Goal: Browse casually

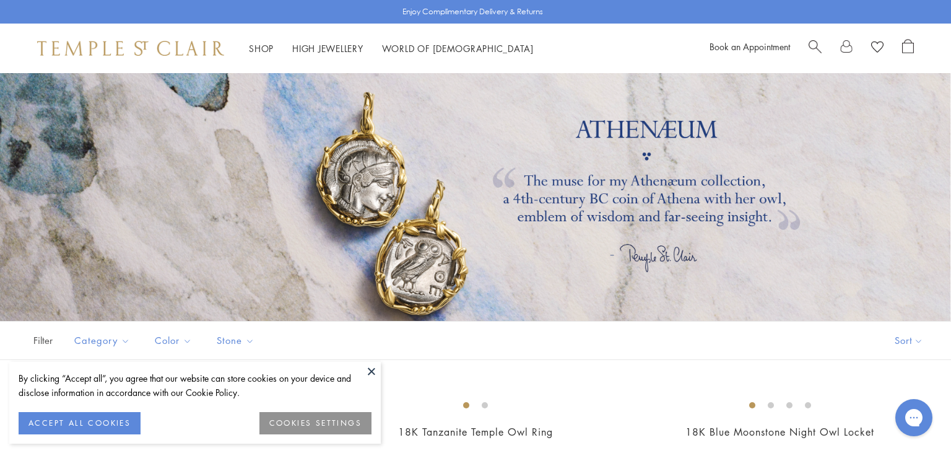
click at [368, 373] on button at bounding box center [371, 371] width 19 height 19
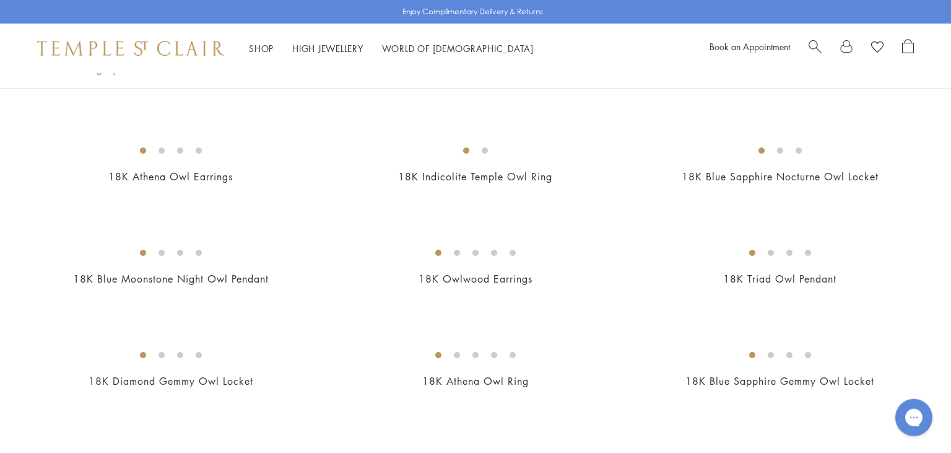
scroll to position [362, 0]
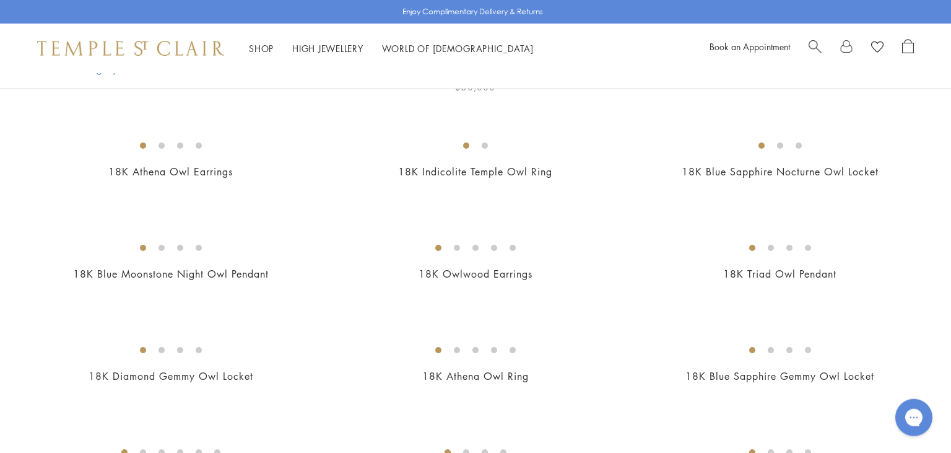
click at [0, 0] on img at bounding box center [0, 0] width 0 height 0
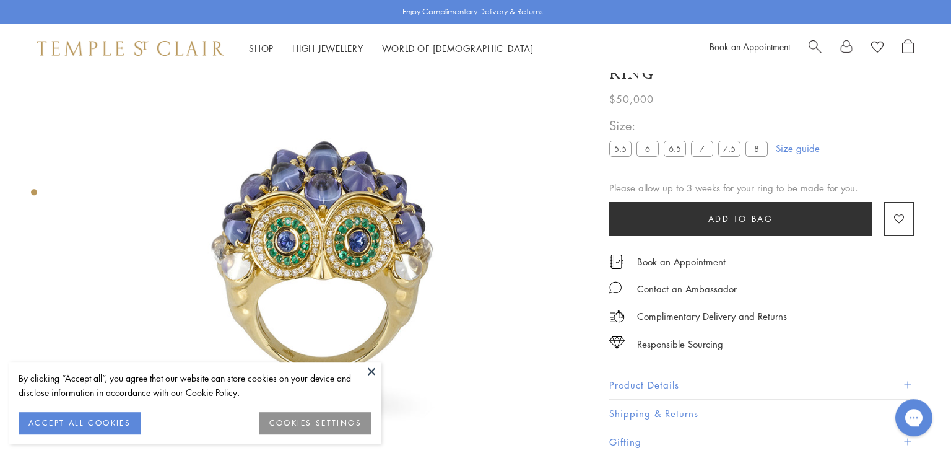
scroll to position [73, 0]
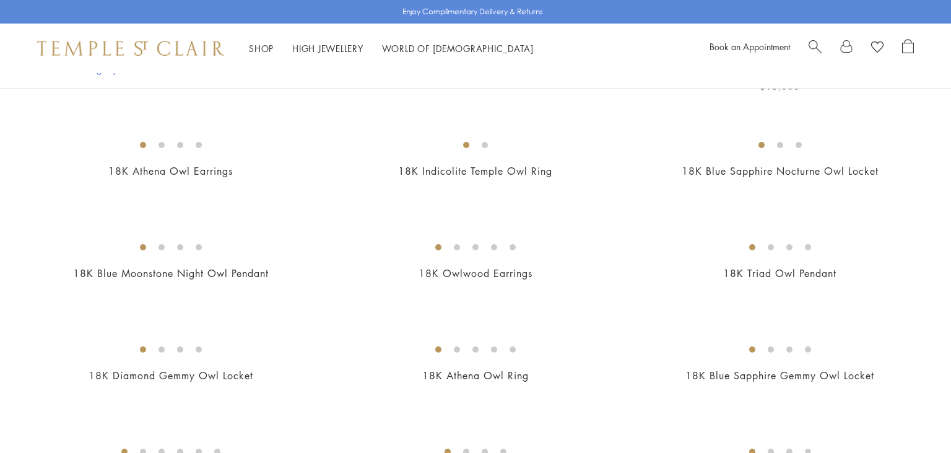
click at [0, 0] on img at bounding box center [0, 0] width 0 height 0
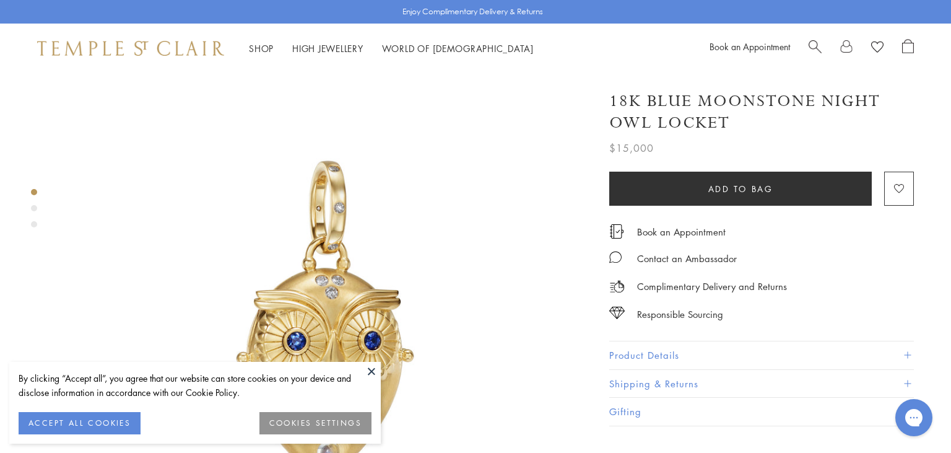
click at [372, 369] on button at bounding box center [371, 371] width 19 height 19
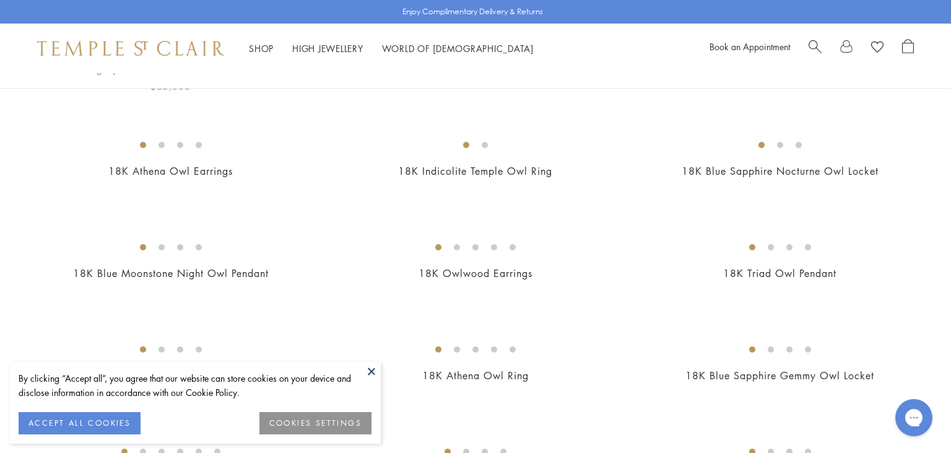
click at [0, 0] on img at bounding box center [0, 0] width 0 height 0
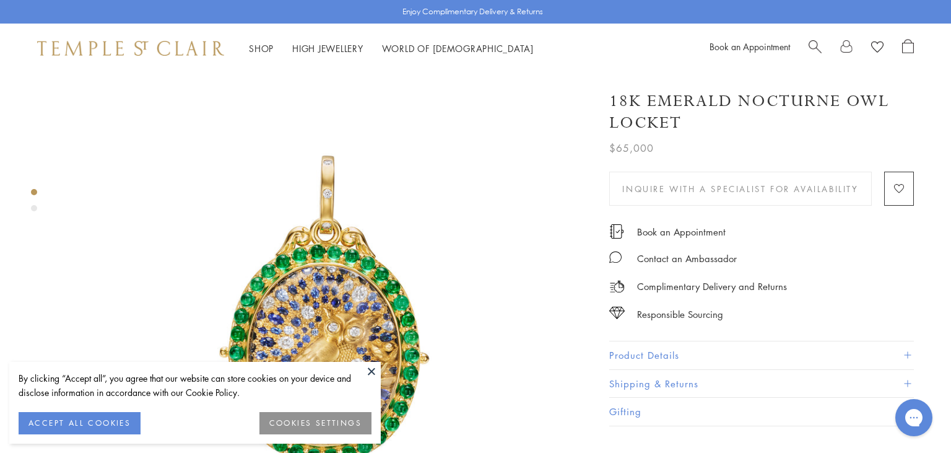
click at [371, 371] on button at bounding box center [371, 371] width 19 height 19
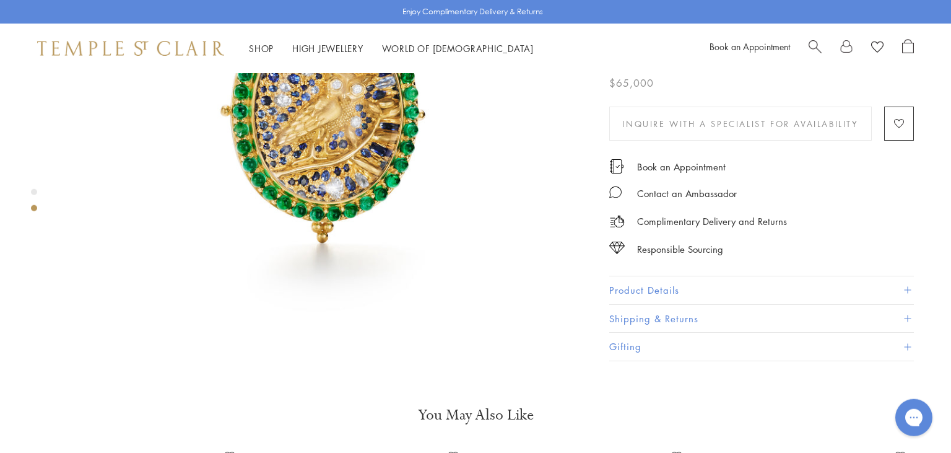
scroll to position [792, 0]
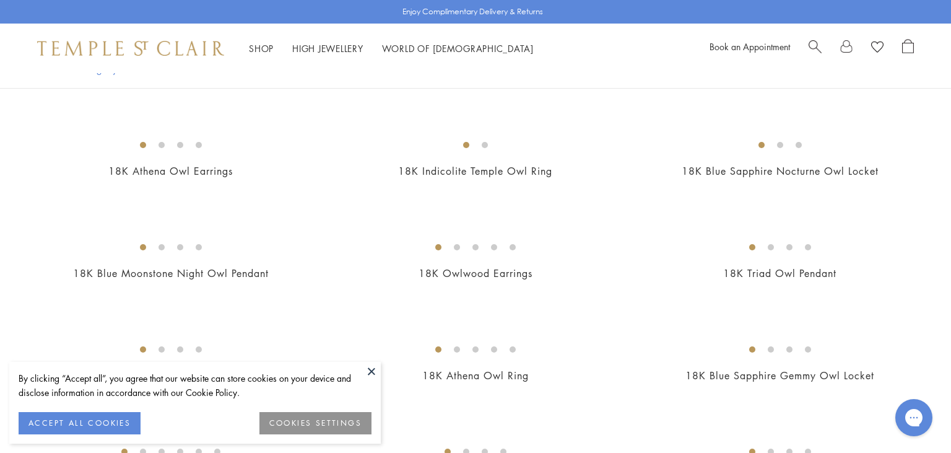
click at [370, 370] on button at bounding box center [371, 371] width 19 height 19
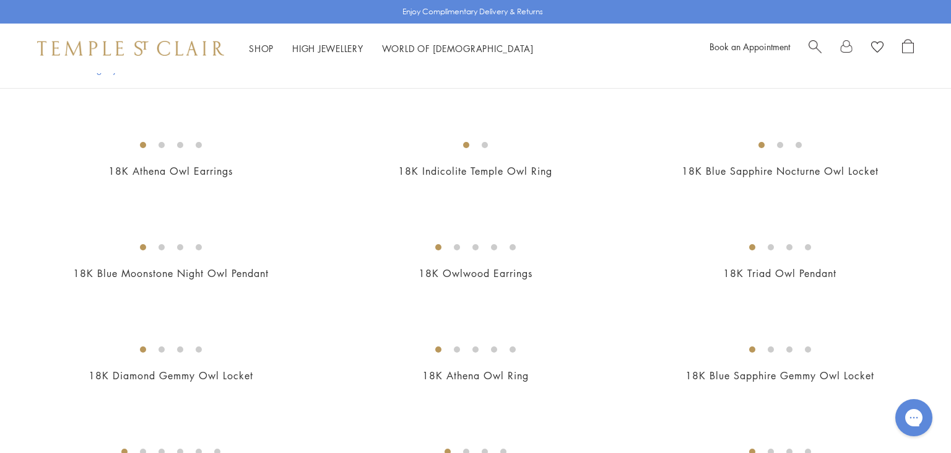
scroll to position [641, 0]
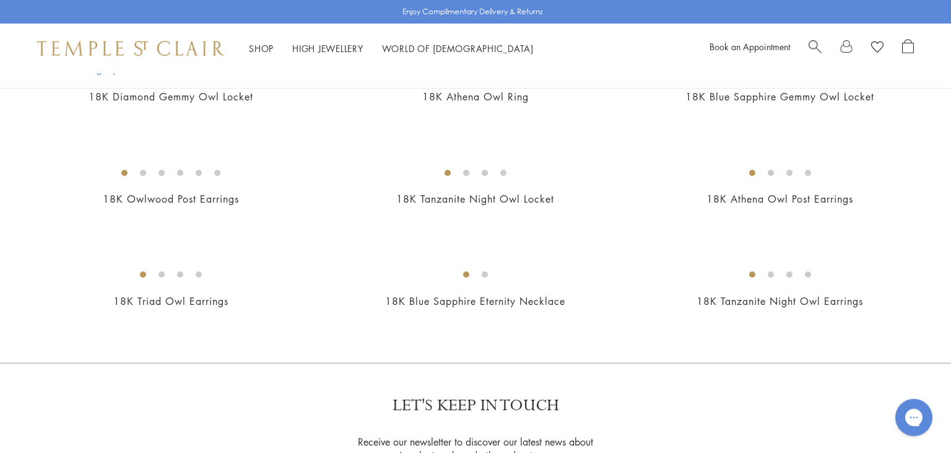
click at [0, 0] on img at bounding box center [0, 0] width 0 height 0
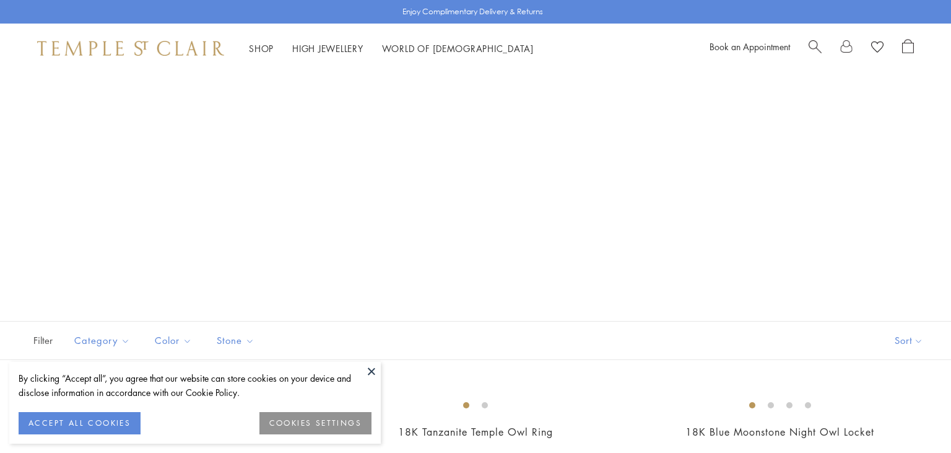
click at [0, 0] on img at bounding box center [0, 0] width 0 height 0
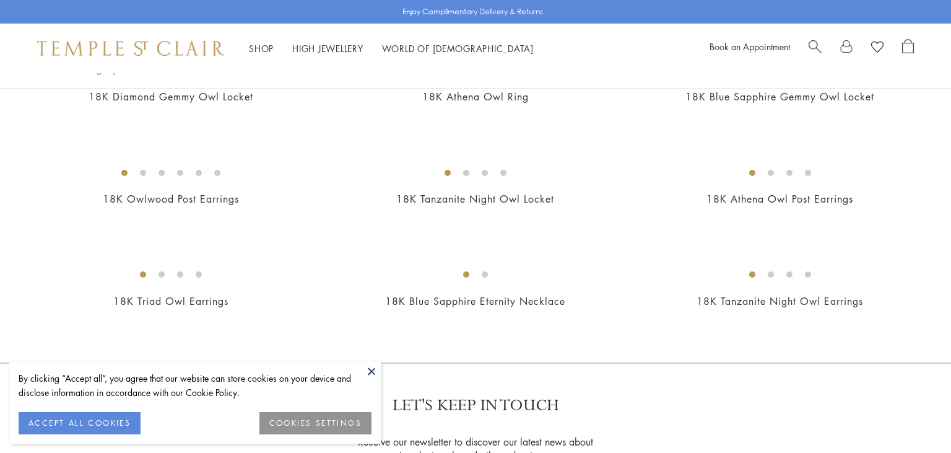
scroll to position [641, 0]
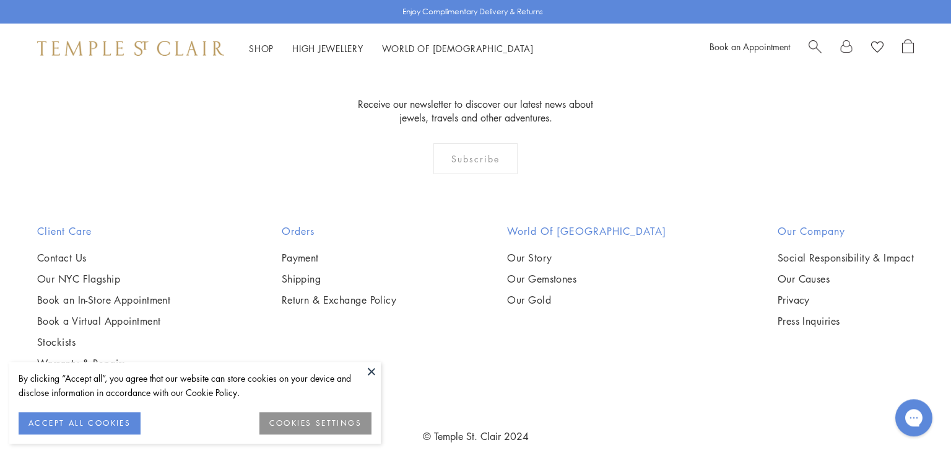
scroll to position [1084, 0]
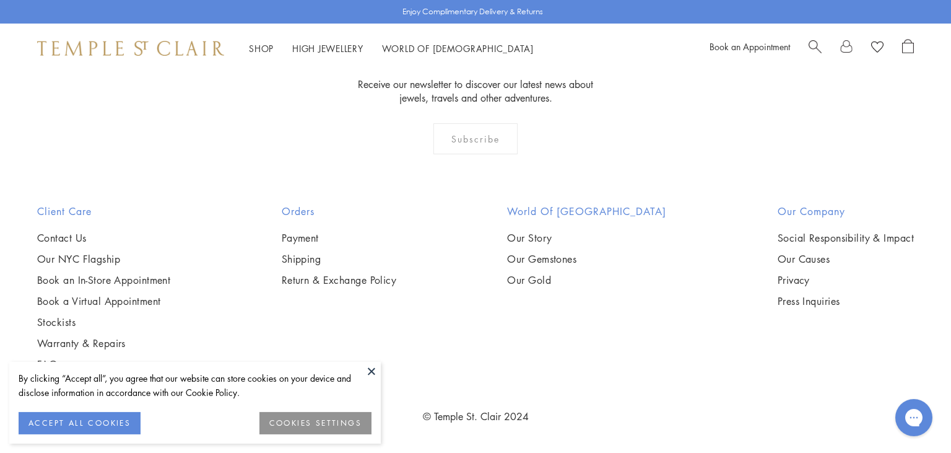
click at [0, 0] on img at bounding box center [0, 0] width 0 height 0
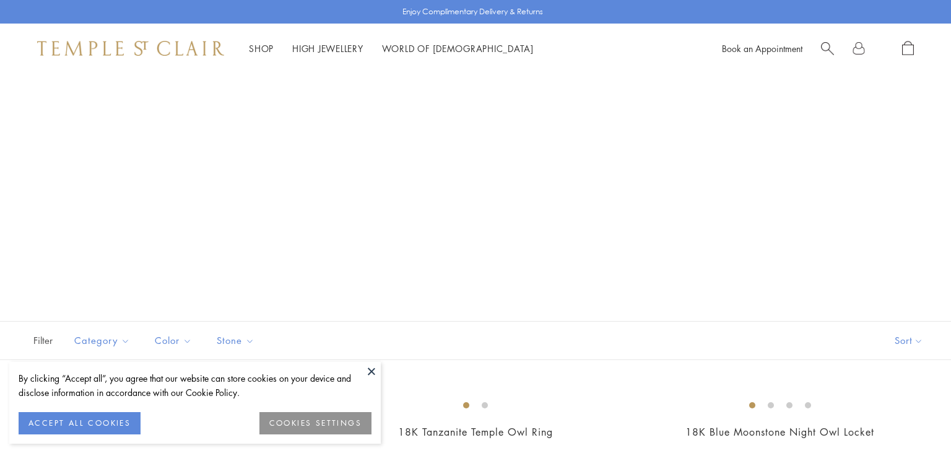
scroll to position [1084, 0]
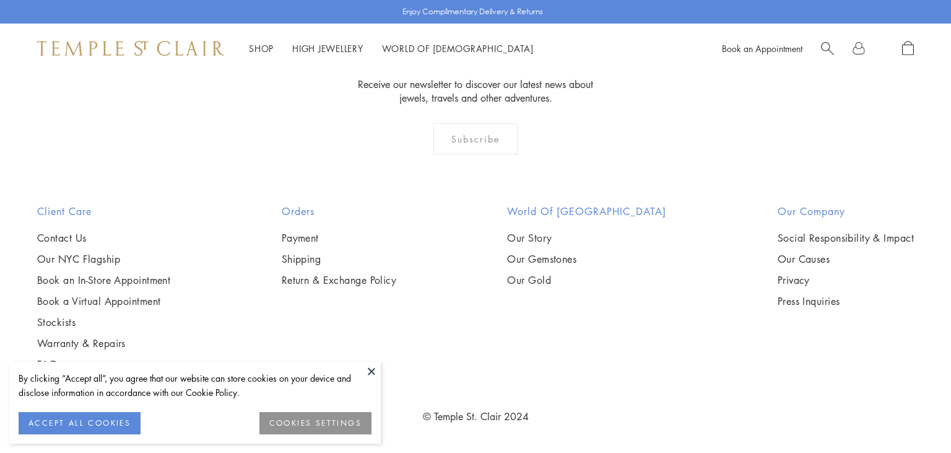
click at [0, 0] on img at bounding box center [0, 0] width 0 height 0
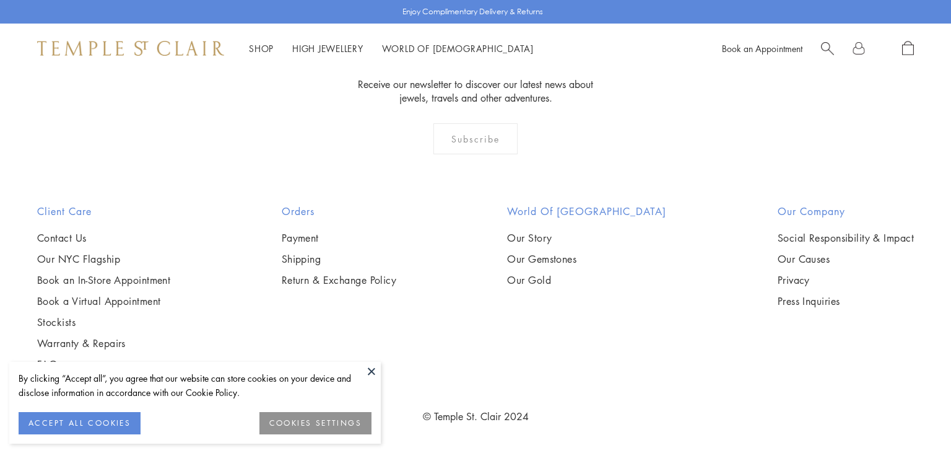
click at [0, 0] on img at bounding box center [0, 0] width 0 height 0
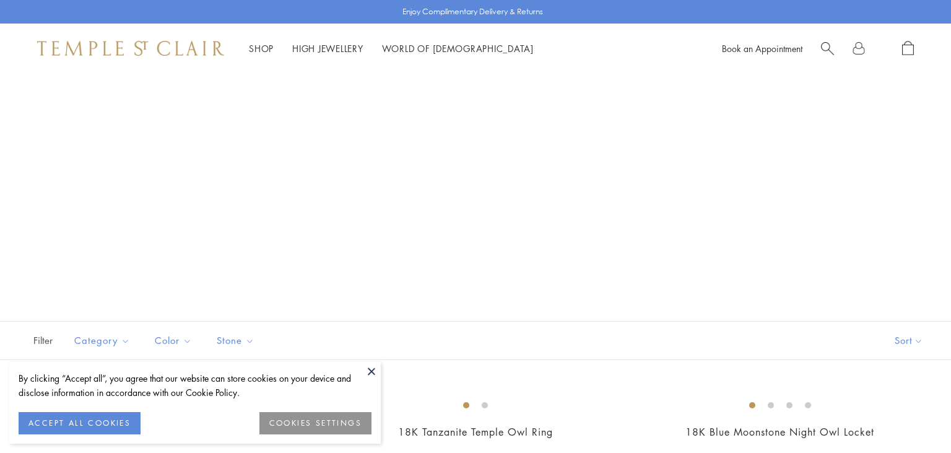
click at [377, 372] on button at bounding box center [371, 371] width 19 height 19
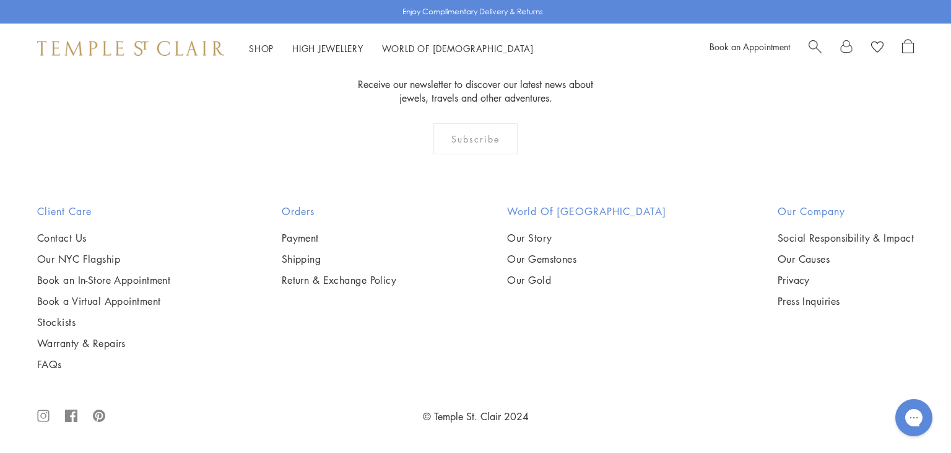
scroll to position [2181, 0]
click at [0, 0] on img at bounding box center [0, 0] width 0 height 0
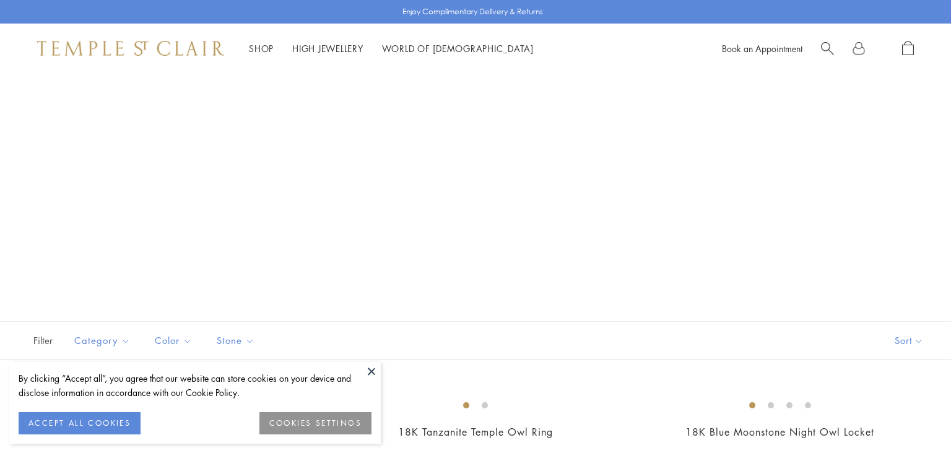
click at [0, 0] on img at bounding box center [0, 0] width 0 height 0
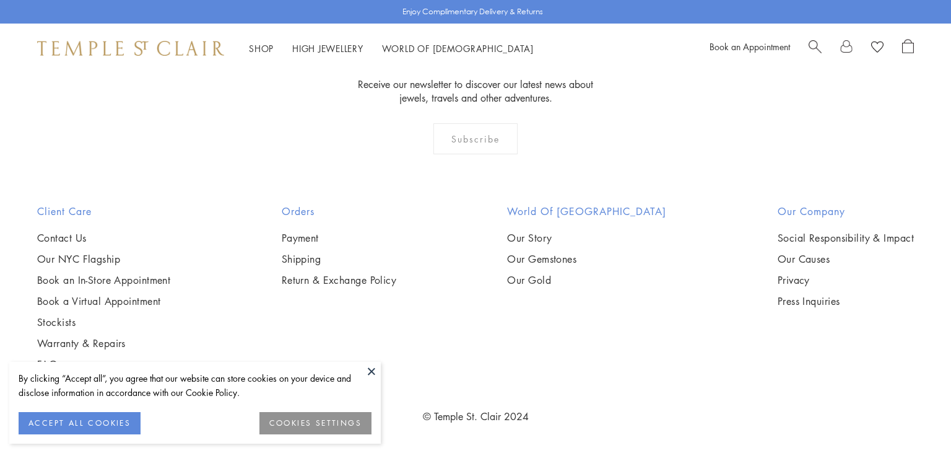
scroll to position [2181, 0]
